Goal: Task Accomplishment & Management: Complete application form

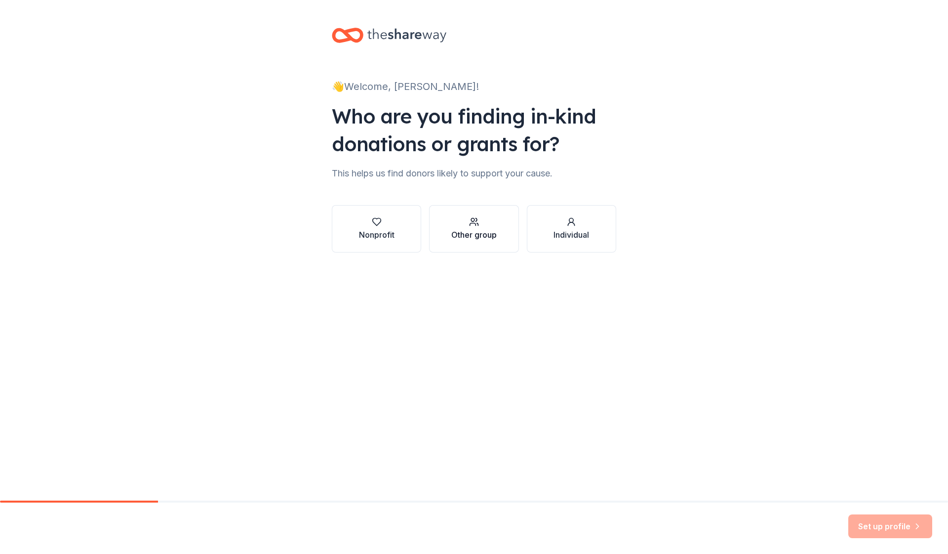
click at [472, 239] on div "Other group" at bounding box center [473, 235] width 45 height 12
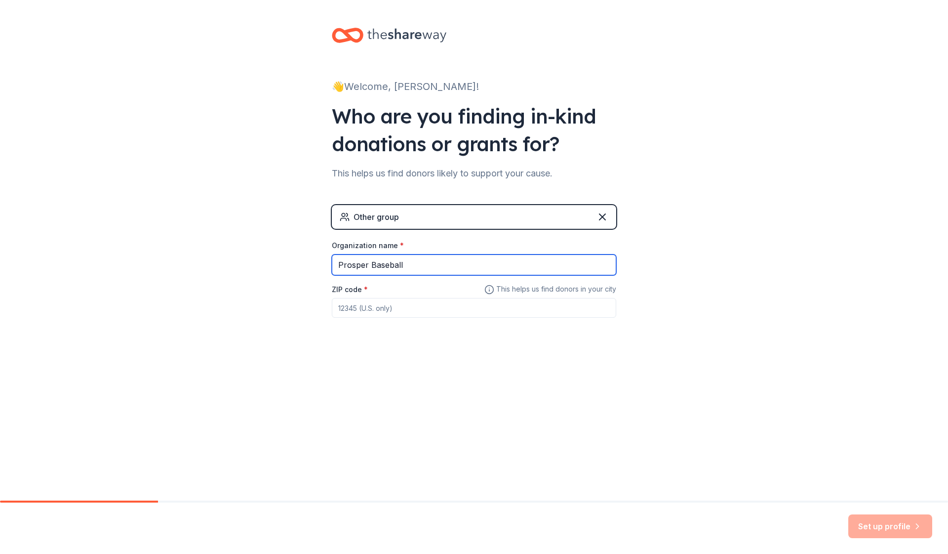
type input "Prosper Baseball"
type input "75078"
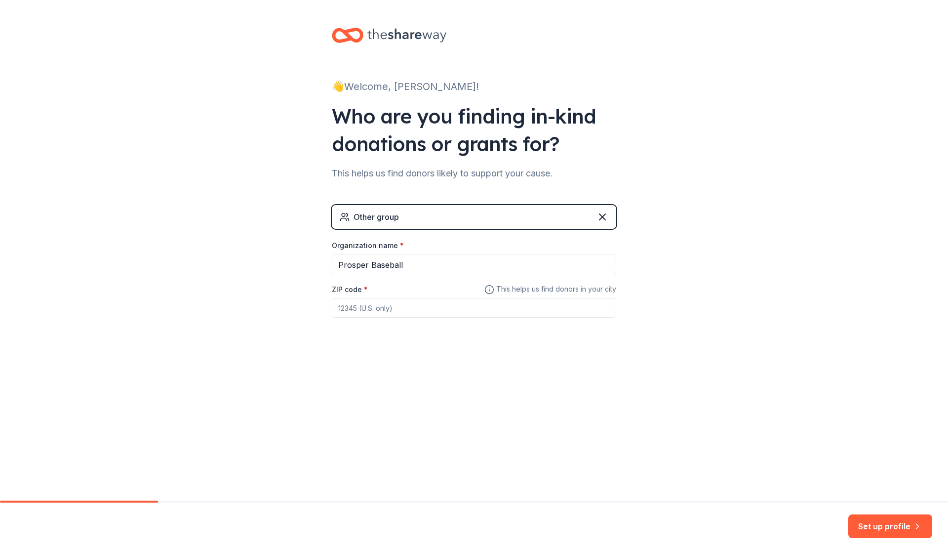
type input "75078"
click at [896, 528] on button "Set up profile" at bounding box center [890, 526] width 84 height 24
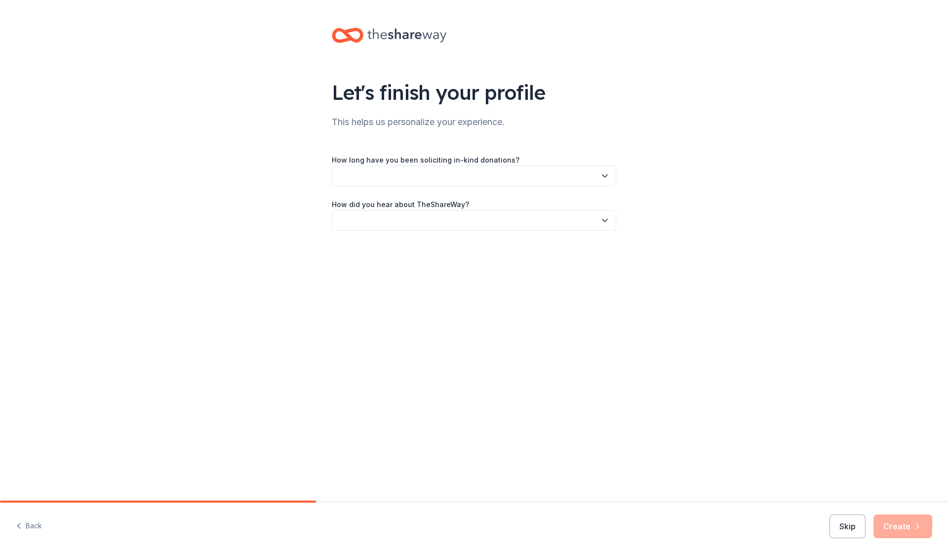
click at [588, 175] on button "button" at bounding box center [474, 175] width 284 height 21
click at [568, 196] on div "This is my first time!" at bounding box center [473, 203] width 279 height 20
click at [564, 225] on button "button" at bounding box center [474, 220] width 284 height 21
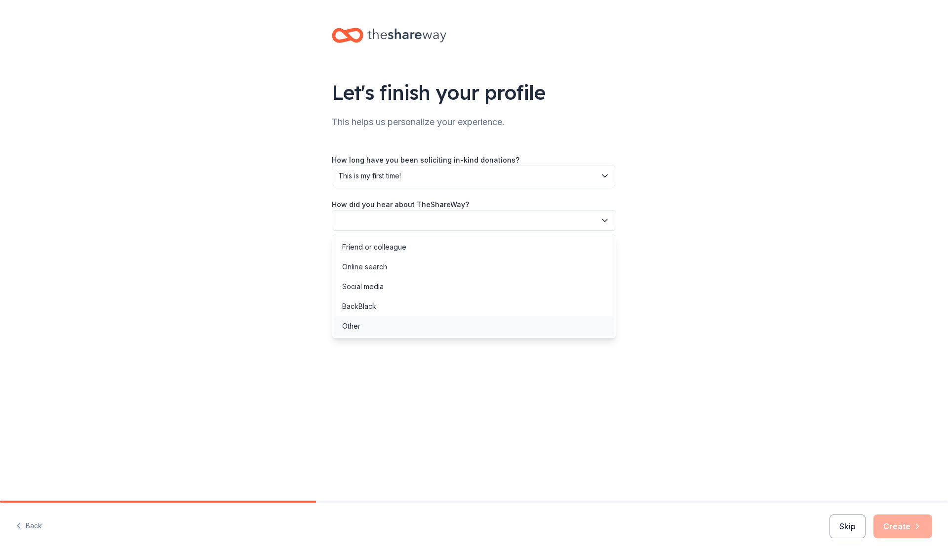
click at [498, 327] on div "Other" at bounding box center [473, 326] width 279 height 20
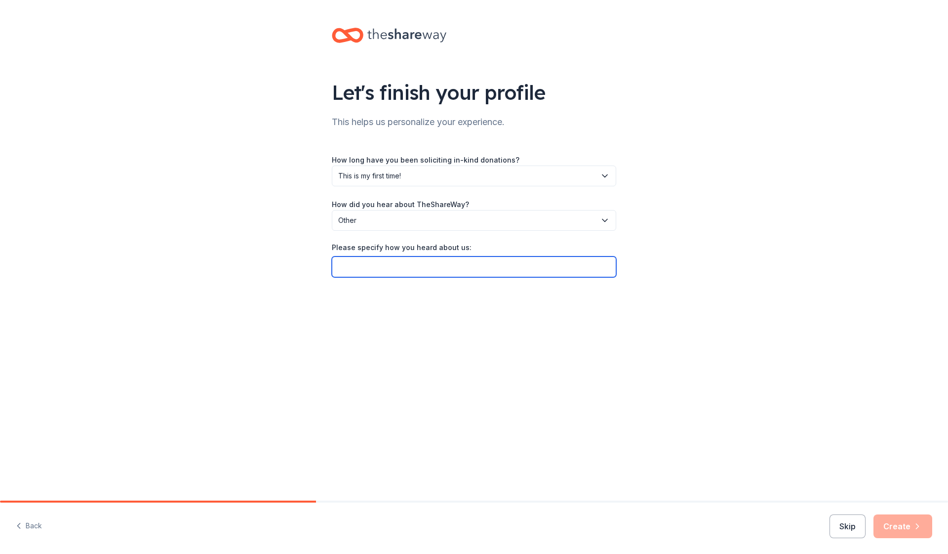
click at [496, 261] on input "Please specify how you heard about us:" at bounding box center [474, 266] width 284 height 21
type input "Online search"
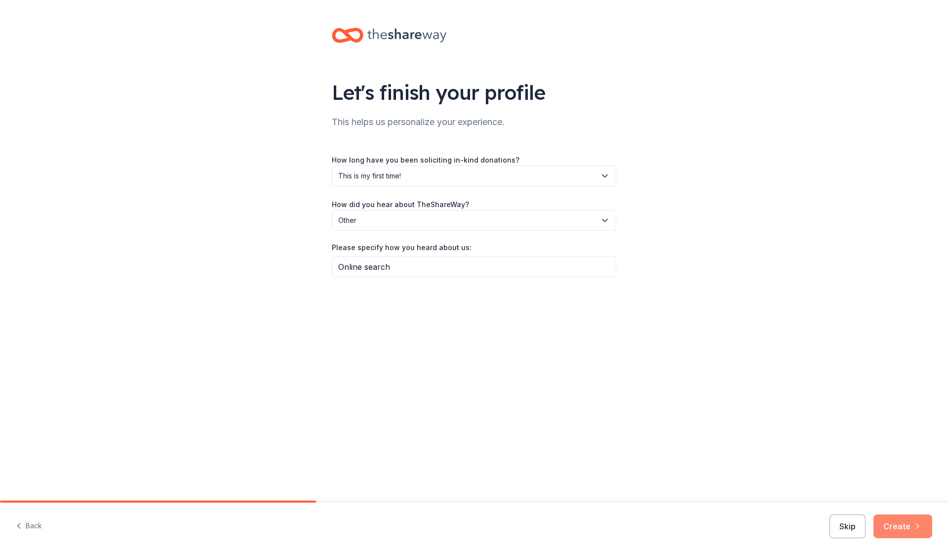
click at [907, 528] on button "Create" at bounding box center [902, 526] width 59 height 24
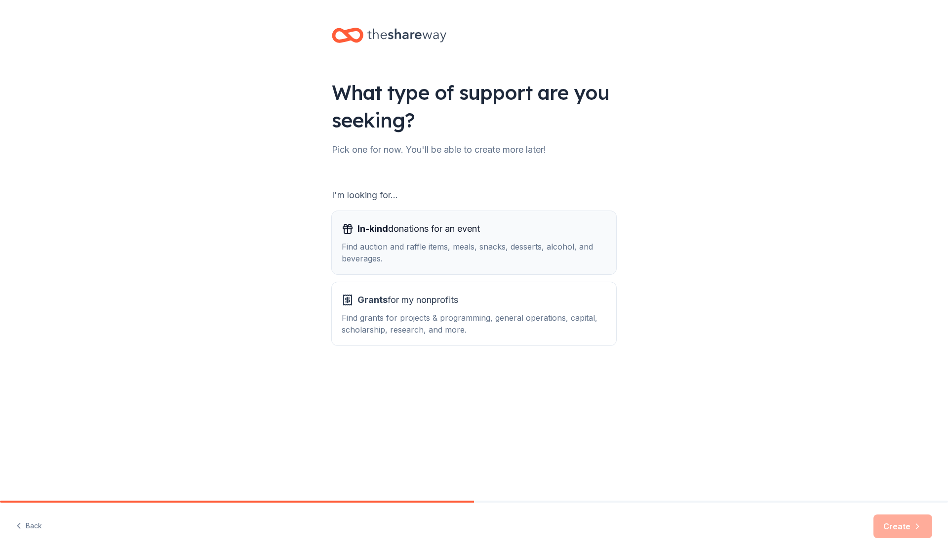
click at [509, 247] on div "Find auction and raffle items, meals, snacks, desserts, alcohol, and beverages." at bounding box center [474, 252] width 265 height 24
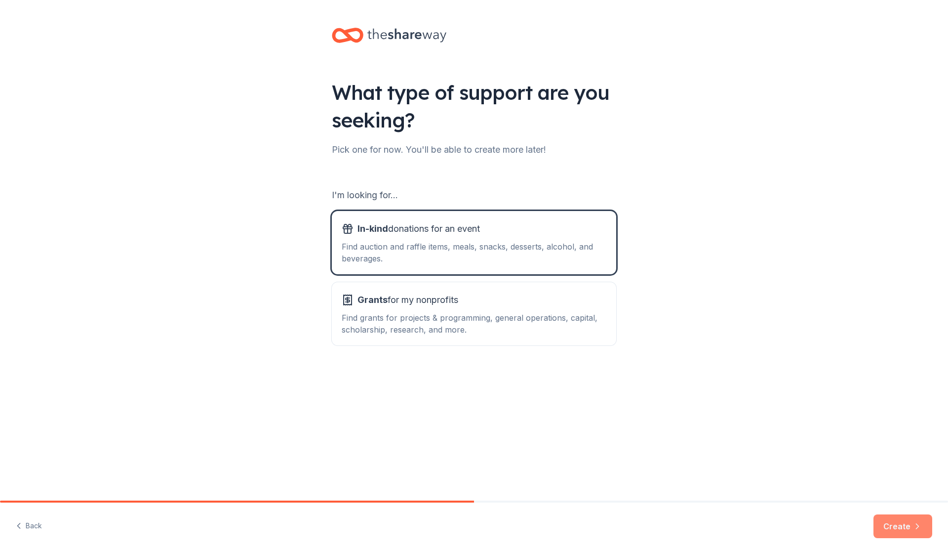
click at [902, 529] on button "Create" at bounding box center [902, 526] width 59 height 24
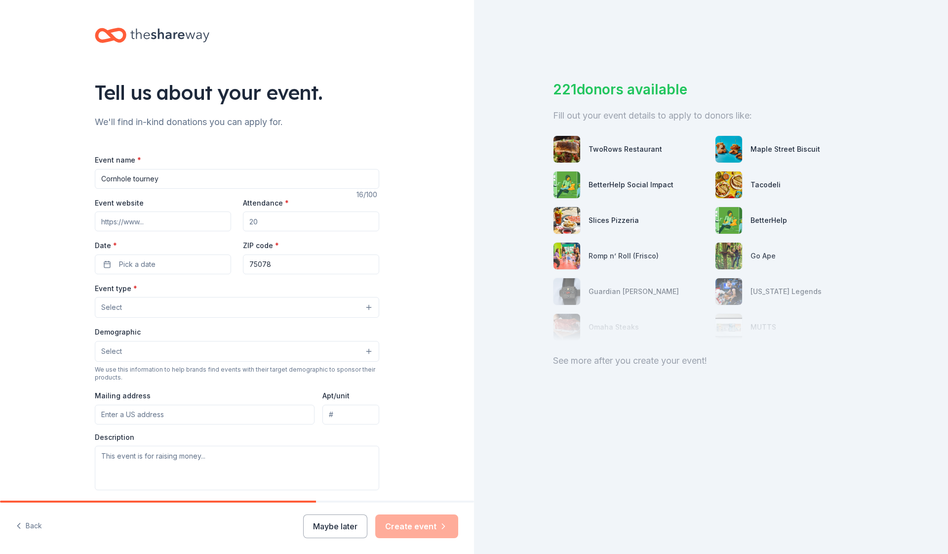
type input "Cornhole tourney"
click at [168, 217] on input "Event website" at bounding box center [163, 221] width 136 height 20
click at [180, 269] on button "Pick a date" at bounding box center [163, 264] width 136 height 20
click at [214, 391] on button "25" at bounding box center [213, 392] width 18 height 18
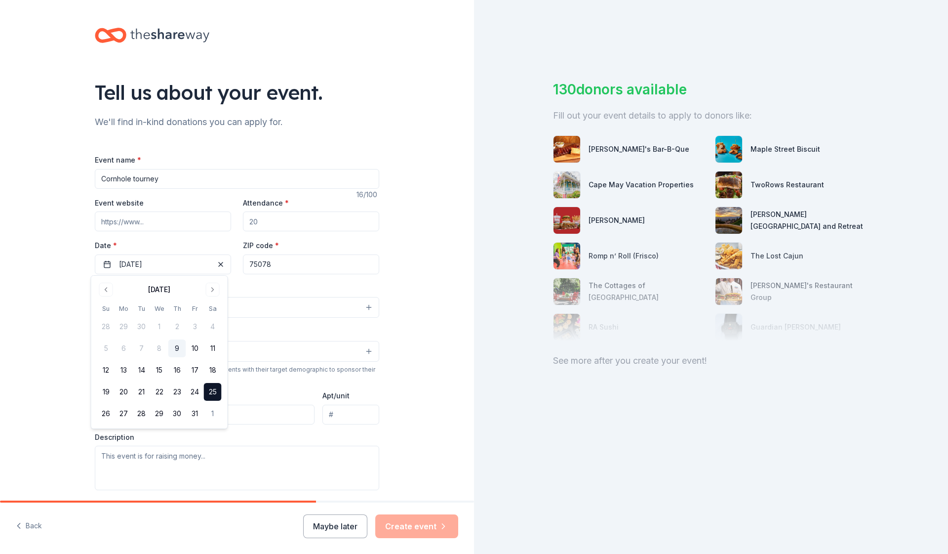
click at [259, 305] on button "Select" at bounding box center [237, 307] width 284 height 21
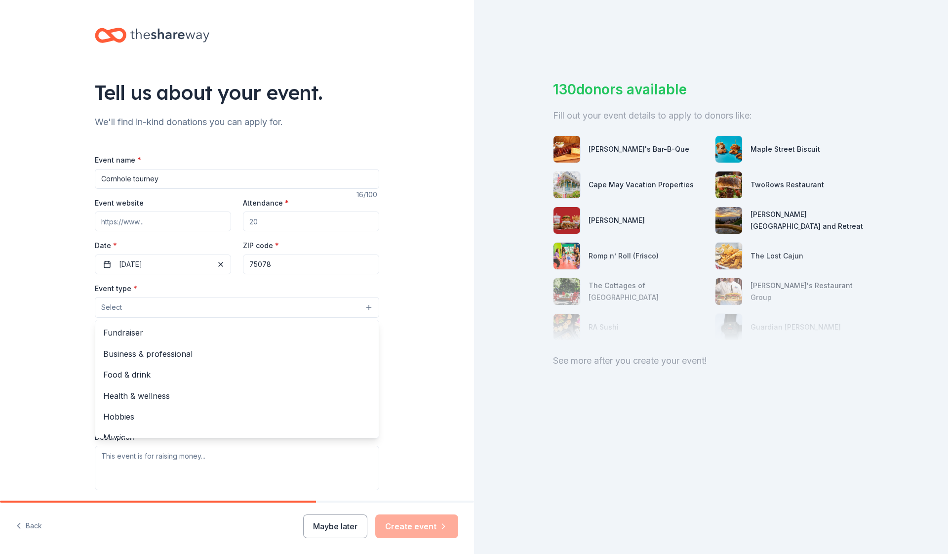
click at [285, 222] on div "Event name * Cornhole tourney 16 /100 Event website Attendance * Date * 10/25/2…" at bounding box center [237, 382] width 284 height 456
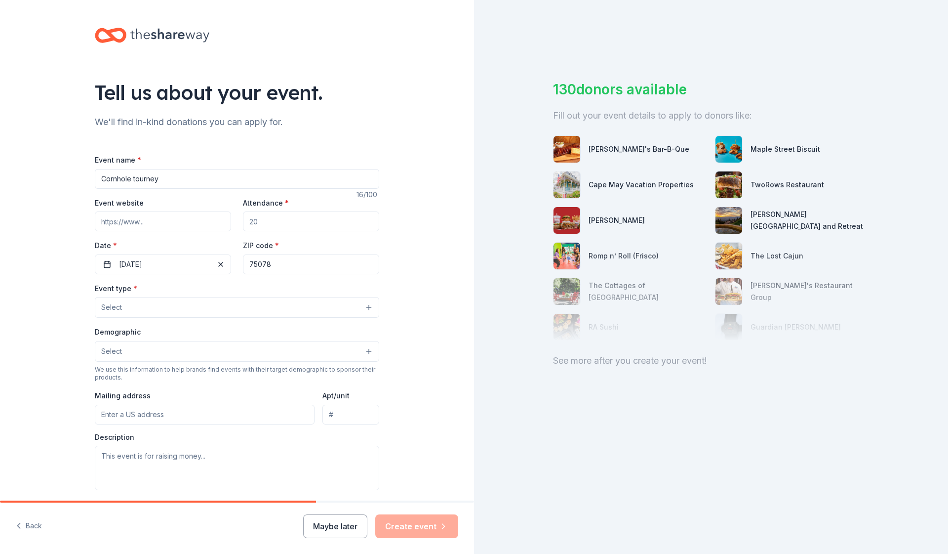
click at [283, 220] on input "Attendance *" at bounding box center [311, 221] width 136 height 20
type input "100"
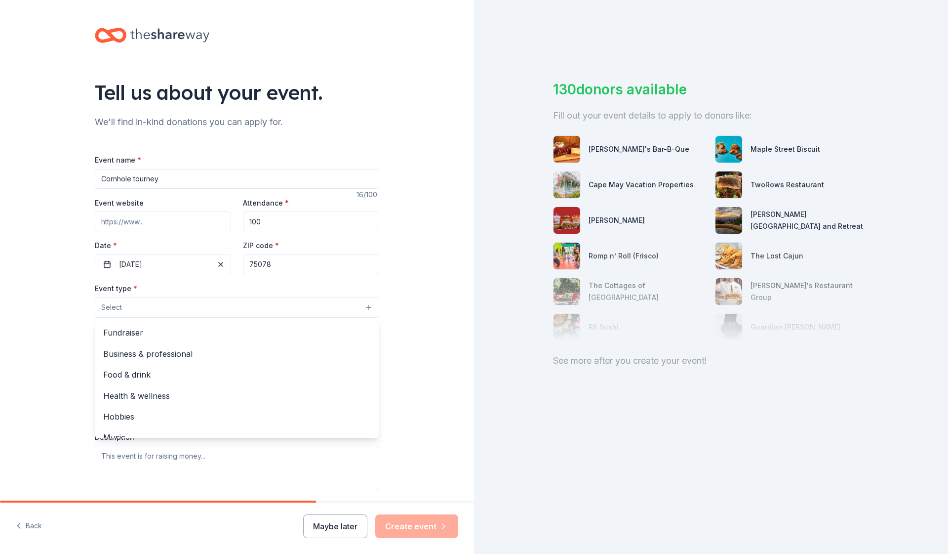
click at [202, 303] on button "Select" at bounding box center [237, 307] width 284 height 21
click at [196, 354] on span "Business & professional" at bounding box center [237, 353] width 268 height 13
click at [399, 343] on div "Tell us about your event. We'll find in-kind donations you can apply for. Event…" at bounding box center [237, 329] width 474 height 658
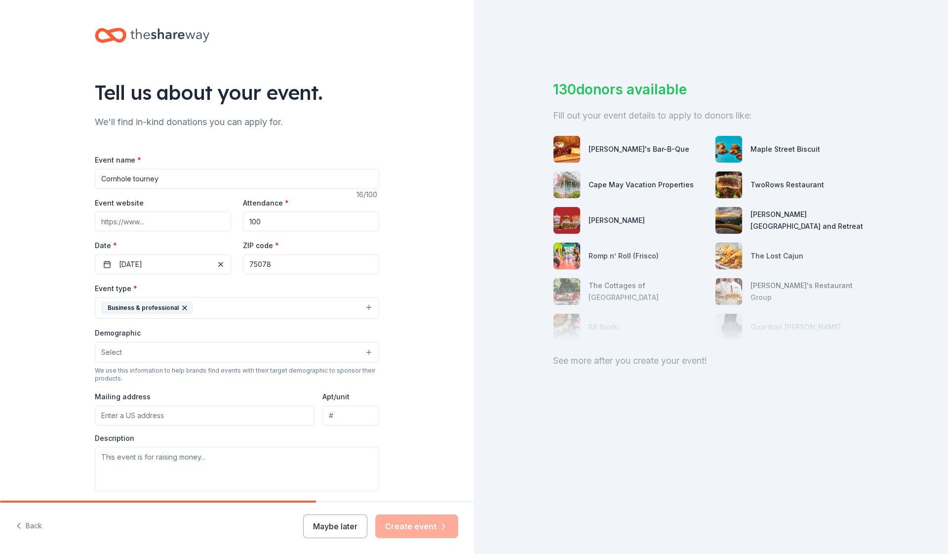
click at [302, 345] on button "Select" at bounding box center [237, 352] width 284 height 21
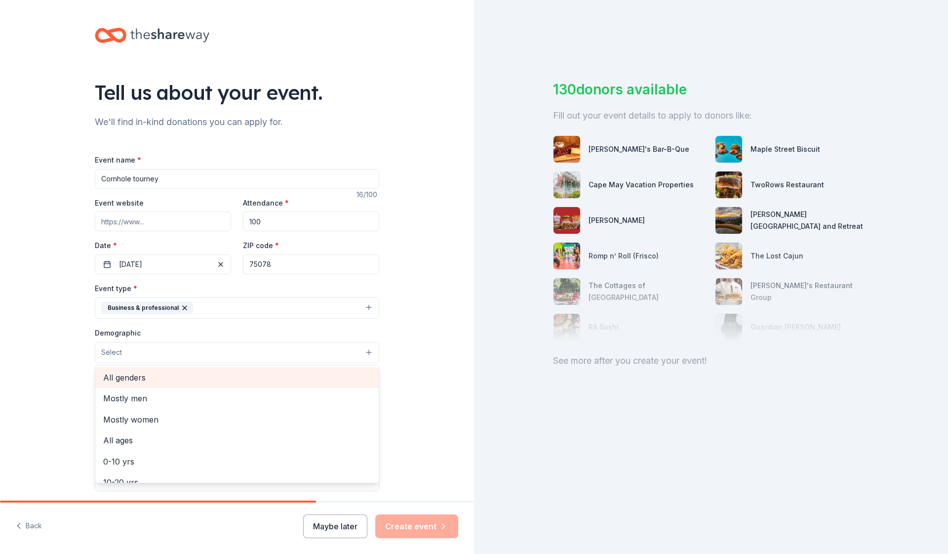
click at [245, 368] on div "All genders" at bounding box center [236, 377] width 283 height 21
click at [417, 358] on div "Tell us about your event. We'll find in-kind donations you can apply for. Event…" at bounding box center [237, 329] width 474 height 659
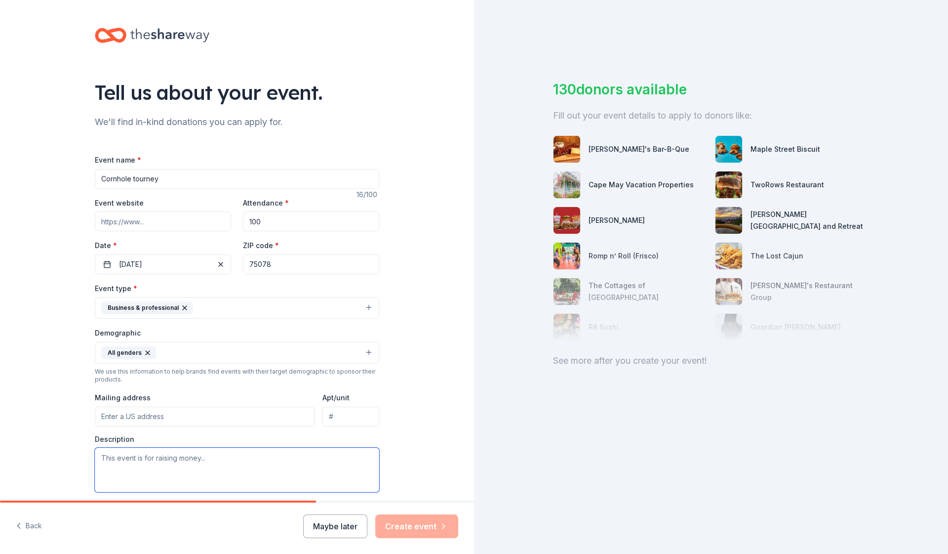
click at [332, 463] on textarea at bounding box center [237, 469] width 284 height 44
drag, startPoint x: 269, startPoint y: 463, endPoint x: 40, endPoint y: 454, distance: 228.8
click at [40, 454] on div "Tell us about your event. We'll find in-kind donations you can apply for. Event…" at bounding box center [237, 329] width 474 height 659
drag, startPoint x: 128, startPoint y: 455, endPoint x: 78, endPoint y: 455, distance: 50.4
click at [79, 455] on div "Tell us about your event. We'll find in-kind donations you can apply for. Event…" at bounding box center [237, 329] width 316 height 659
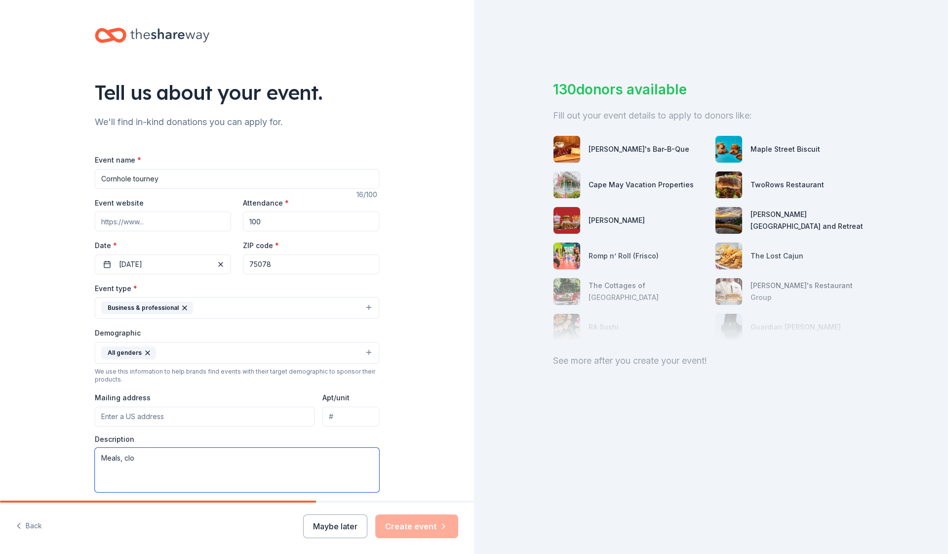
drag, startPoint x: 78, startPoint y: 455, endPoint x: 123, endPoint y: 457, distance: 45.5
click at [123, 457] on textarea "Meals, clo" at bounding box center [237, 469] width 284 height 44
drag, startPoint x: 123, startPoint y: 457, endPoint x: 139, endPoint y: 456, distance: 15.8
click at [139, 456] on textarea "Meals, clo" at bounding box center [237, 469] width 284 height 44
type textarea "Meals, uniforms and other items needed"
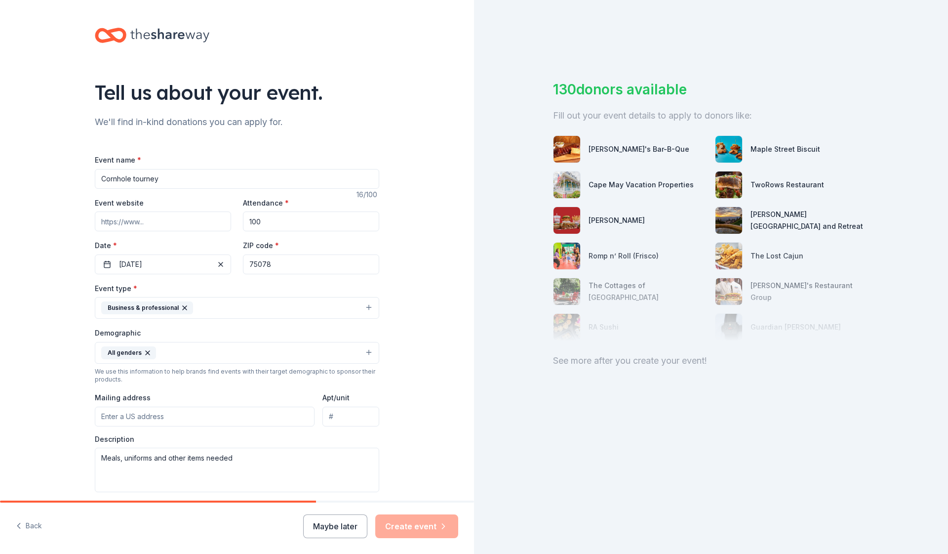
click at [173, 414] on input "Mailing address" at bounding box center [205, 416] width 220 height 20
click at [278, 414] on input "Mailing address" at bounding box center [205, 416] width 220 height 20
click at [256, 417] on input "Pros" at bounding box center [205, 416] width 220 height 20
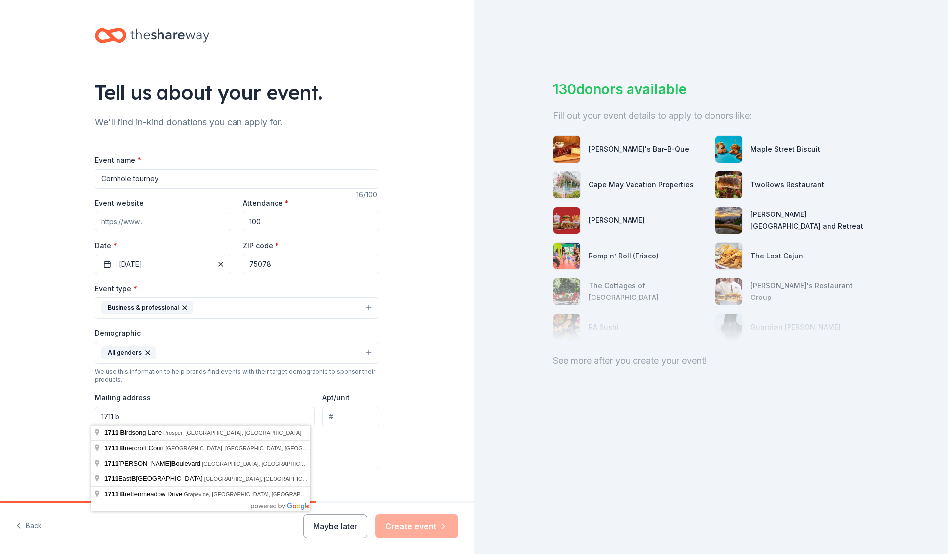
drag, startPoint x: 128, startPoint y: 414, endPoint x: 112, endPoint y: 413, distance: 16.3
click at [112, 413] on input "1711 b" at bounding box center [205, 416] width 220 height 20
type input "1711 Princeton Lane"
type input "1711 Princeton Lane, Prosper, TX, 75078"
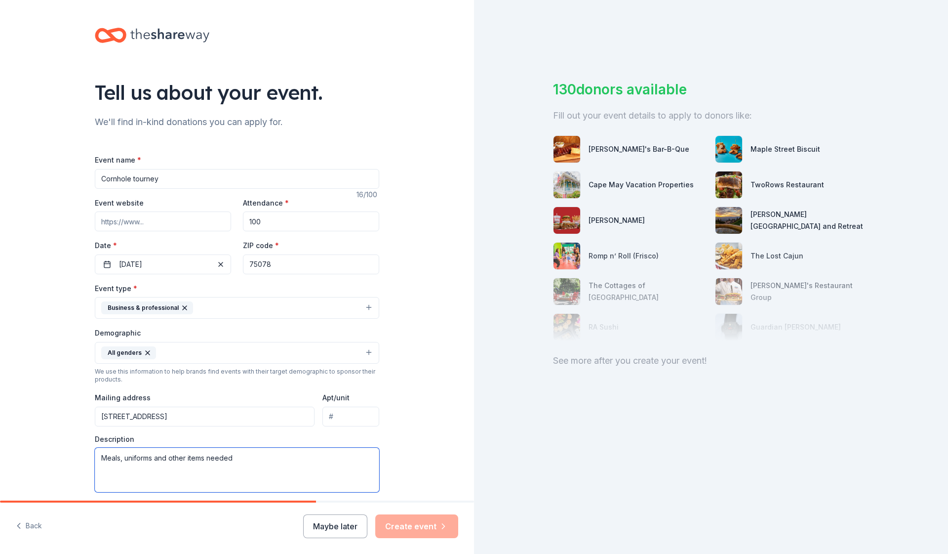
click at [354, 459] on textarea "Meals, uniforms and other items needed" at bounding box center [237, 469] width 284 height 44
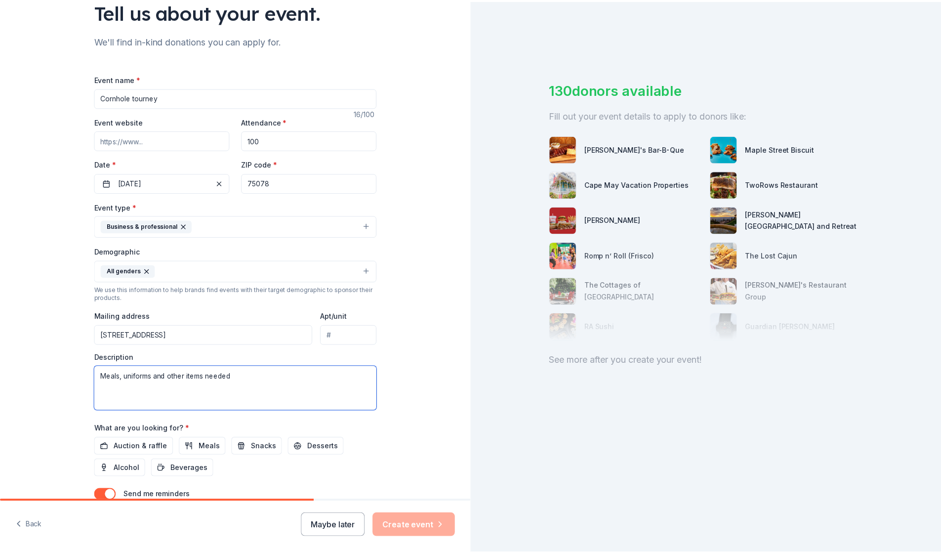
scroll to position [157, 0]
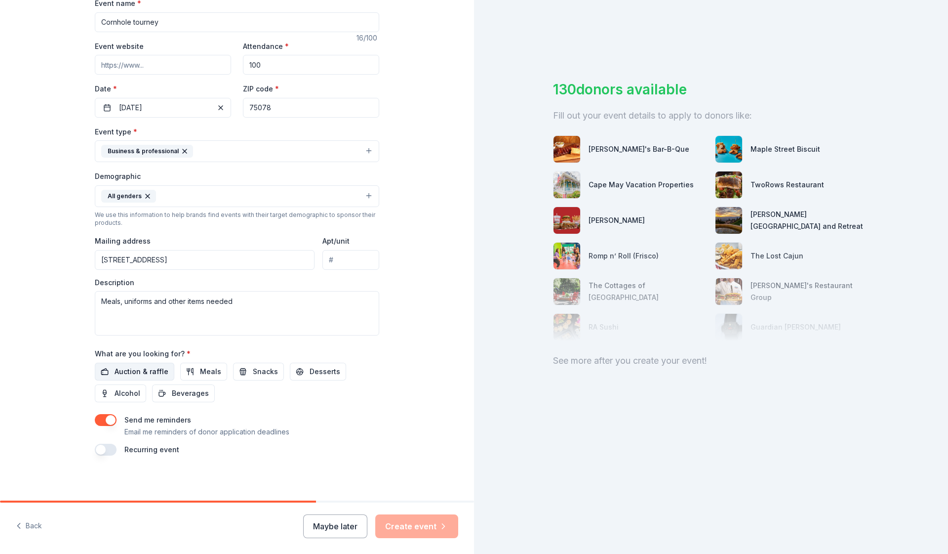
click at [154, 368] on span "Auction & raffle" at bounding box center [142, 371] width 54 height 12
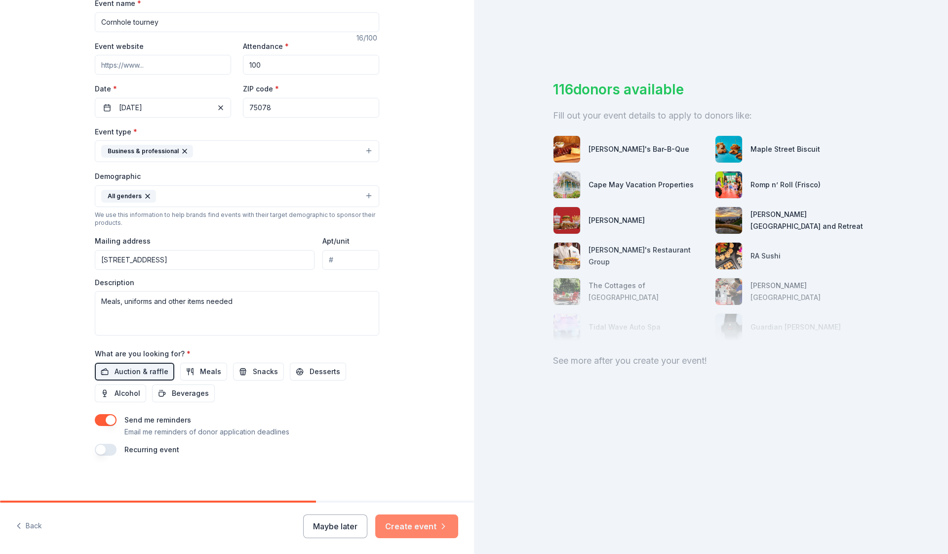
click at [416, 521] on button "Create event" at bounding box center [416, 526] width 83 height 24
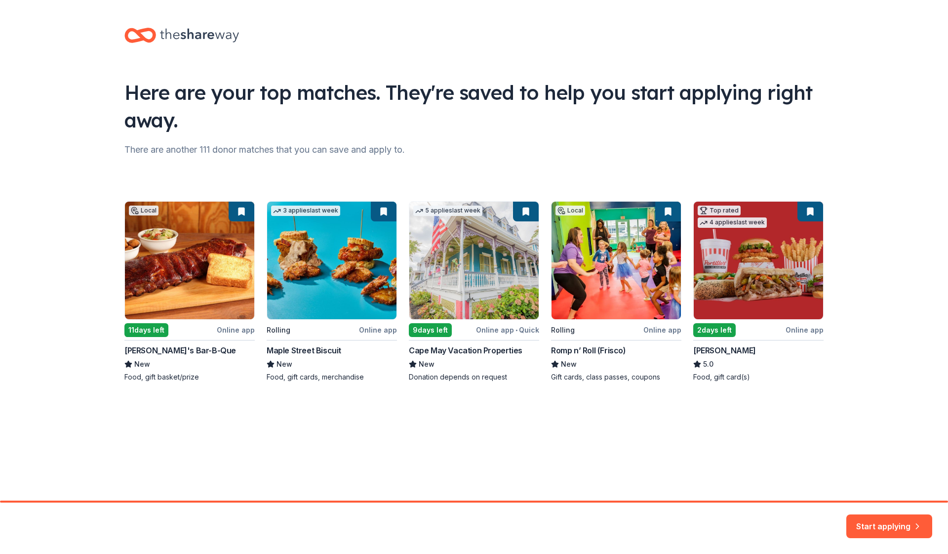
click at [948, 394] on div "Here are your top matches. They're saved to help you start applying right away.…" at bounding box center [474, 214] width 948 height 429
click at [899, 516] on button "Start applying" at bounding box center [889, 520] width 86 height 24
click at [898, 525] on div "Start applying" at bounding box center [889, 526] width 86 height 24
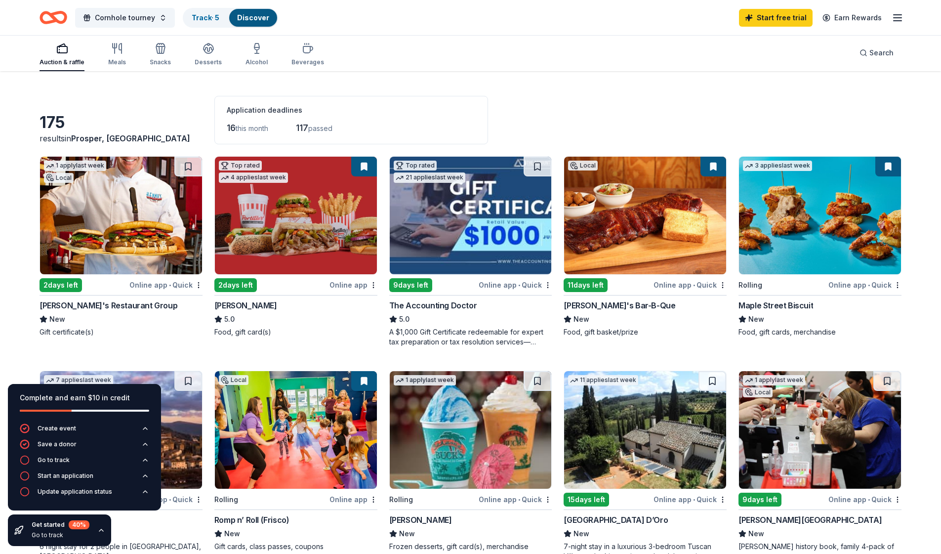
scroll to position [40, 0]
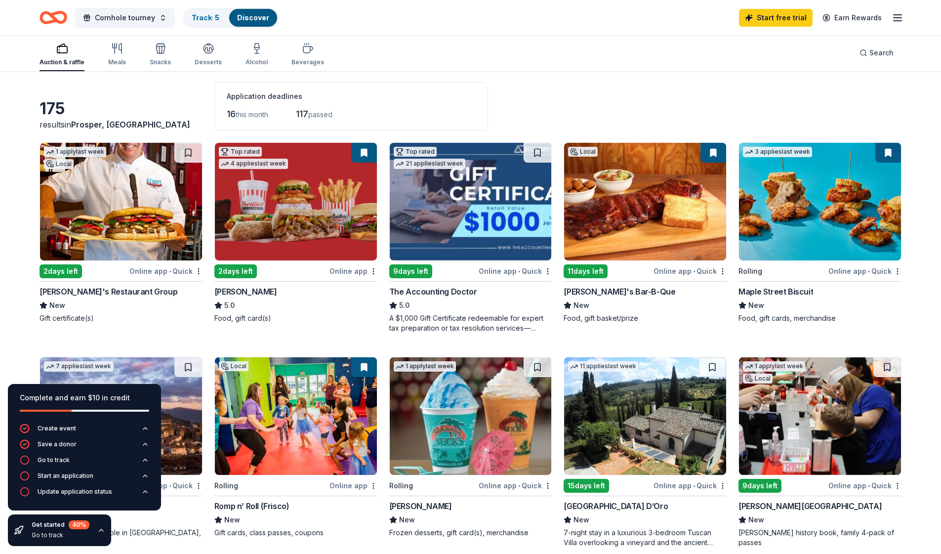
click at [60, 268] on div "2 days left" at bounding box center [61, 271] width 42 height 14
click at [292, 230] on img at bounding box center [296, 202] width 162 height 118
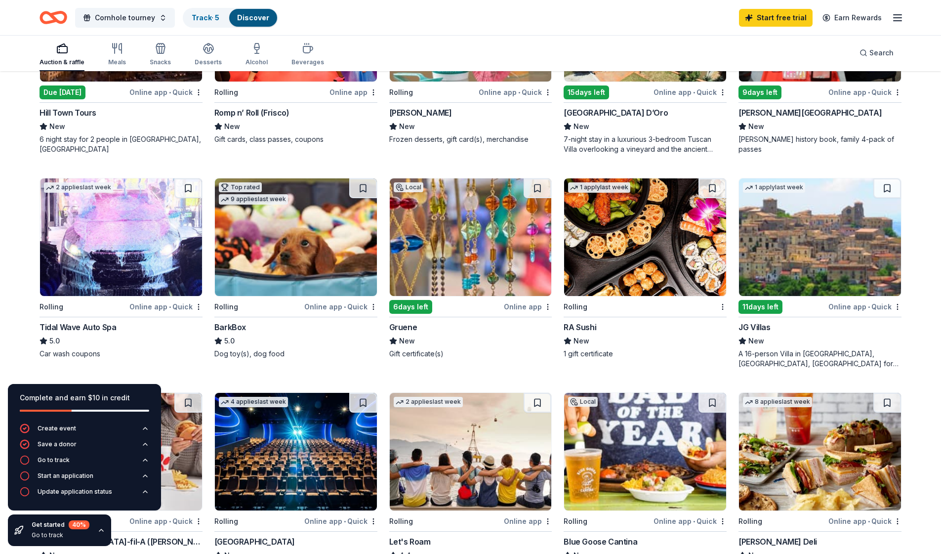
scroll to position [0, 0]
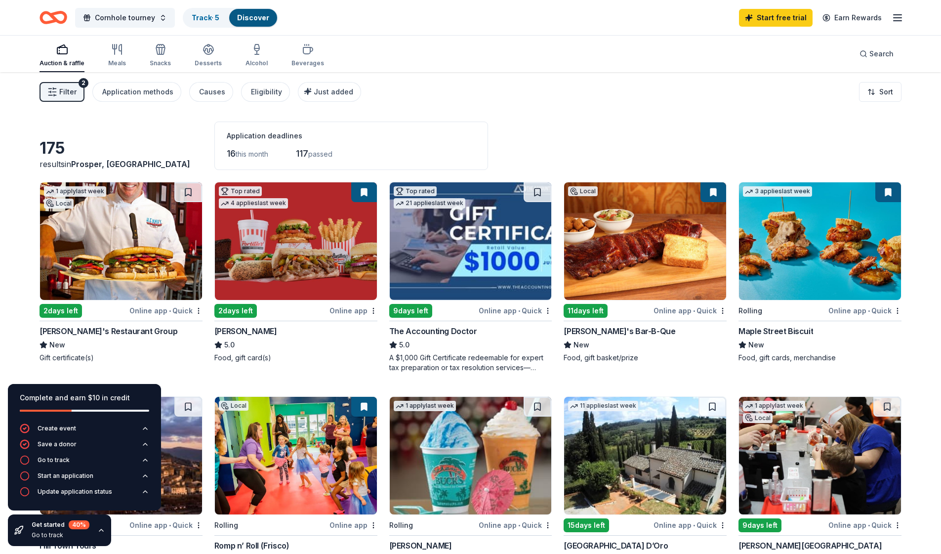
click at [787, 190] on div "3 applies last week" at bounding box center [777, 191] width 69 height 10
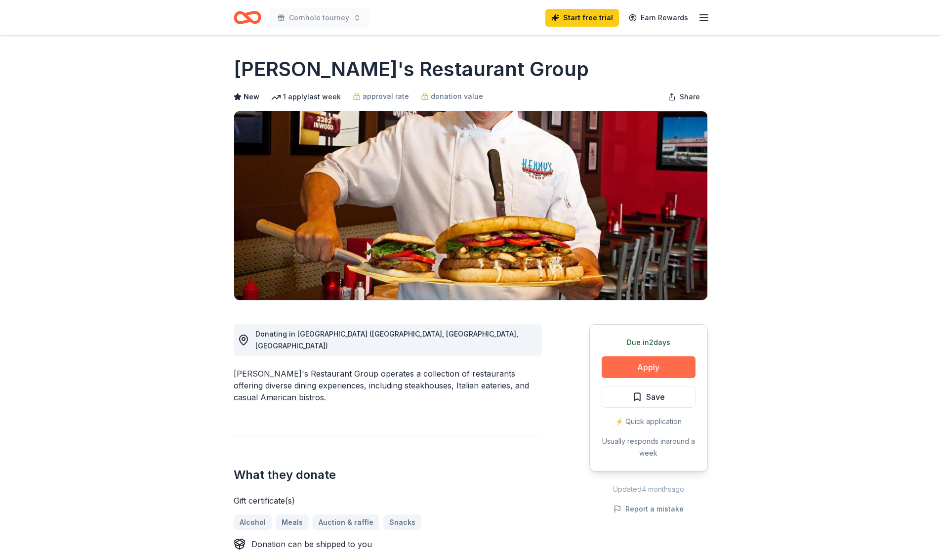
click at [671, 370] on button "Apply" at bounding box center [648, 367] width 94 height 22
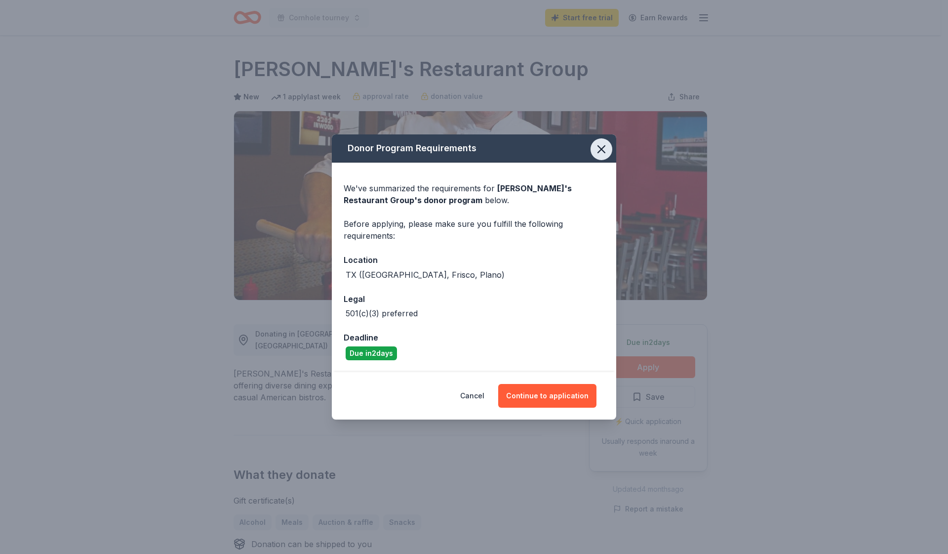
click at [608, 147] on button "button" at bounding box center [602, 149] width 22 height 22
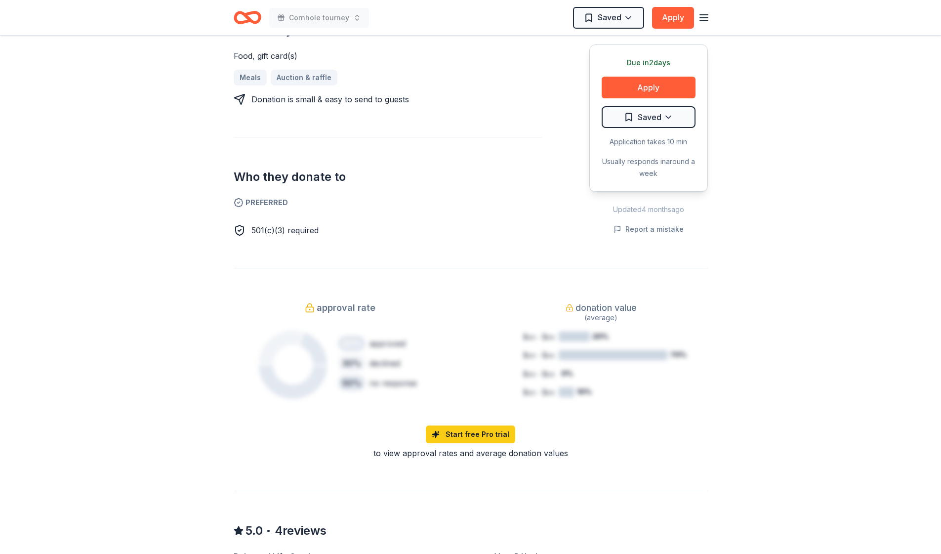
scroll to position [534, 0]
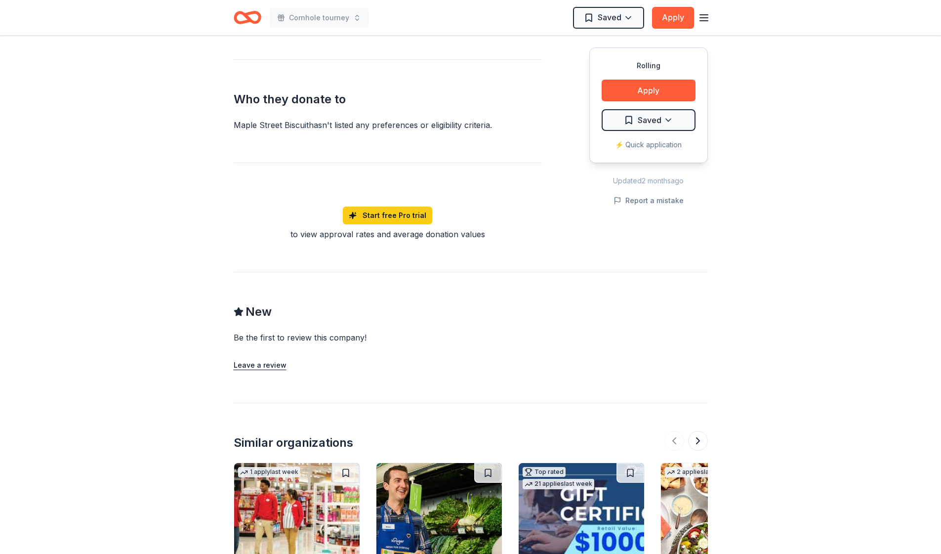
scroll to position [767, 0]
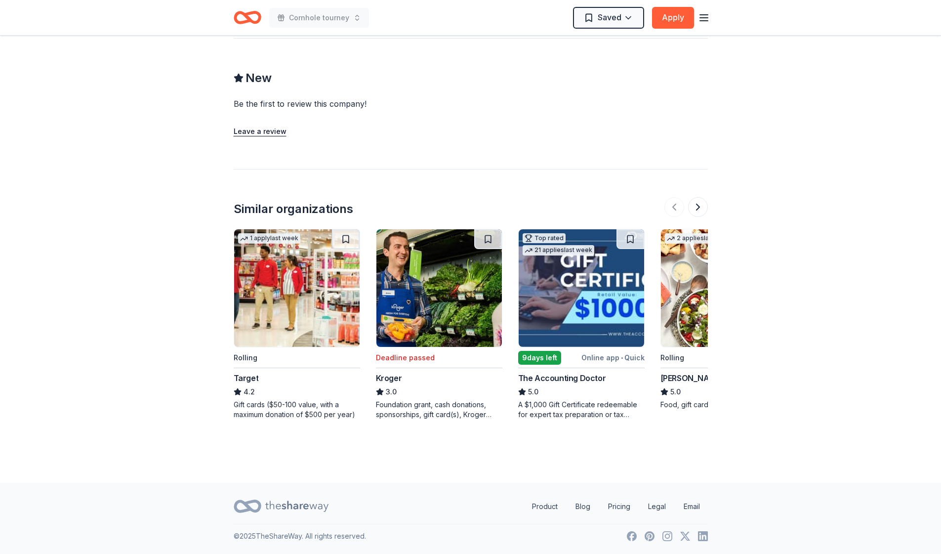
click at [686, 304] on img at bounding box center [723, 288] width 125 height 118
